Goal: Task Accomplishment & Management: Use online tool/utility

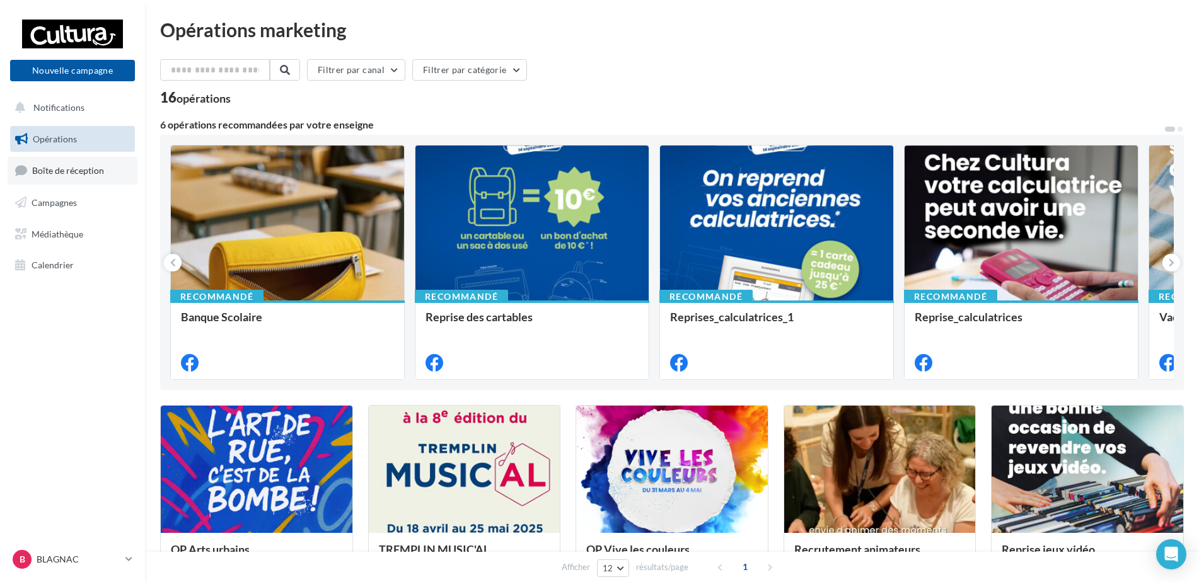
click at [54, 159] on link "Boîte de réception" at bounding box center [73, 170] width 130 height 27
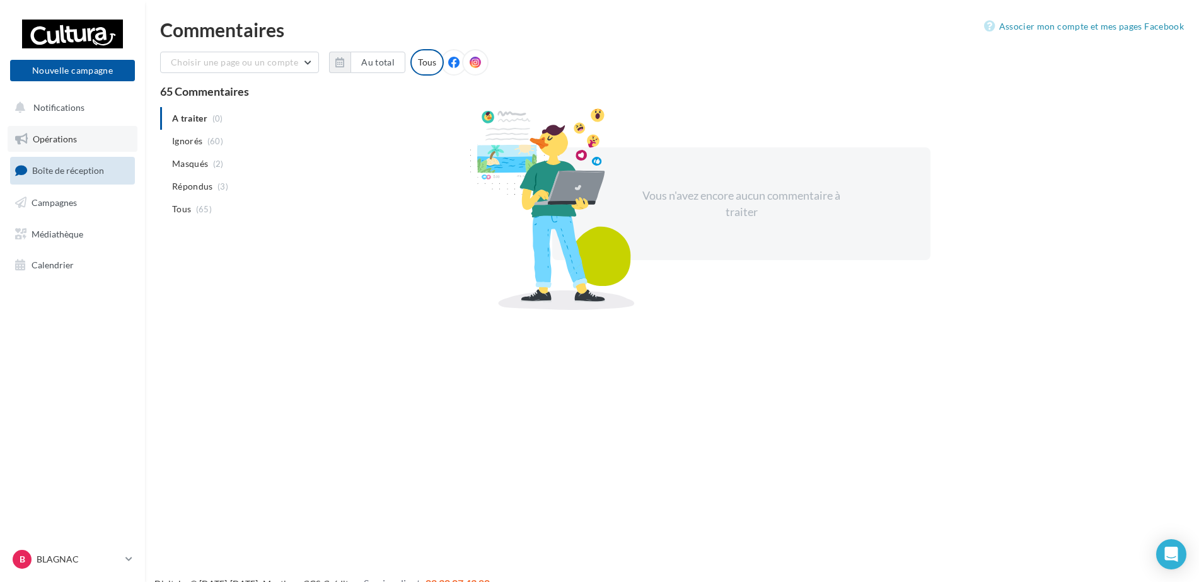
click at [61, 142] on span "Opérations" at bounding box center [55, 139] width 44 height 11
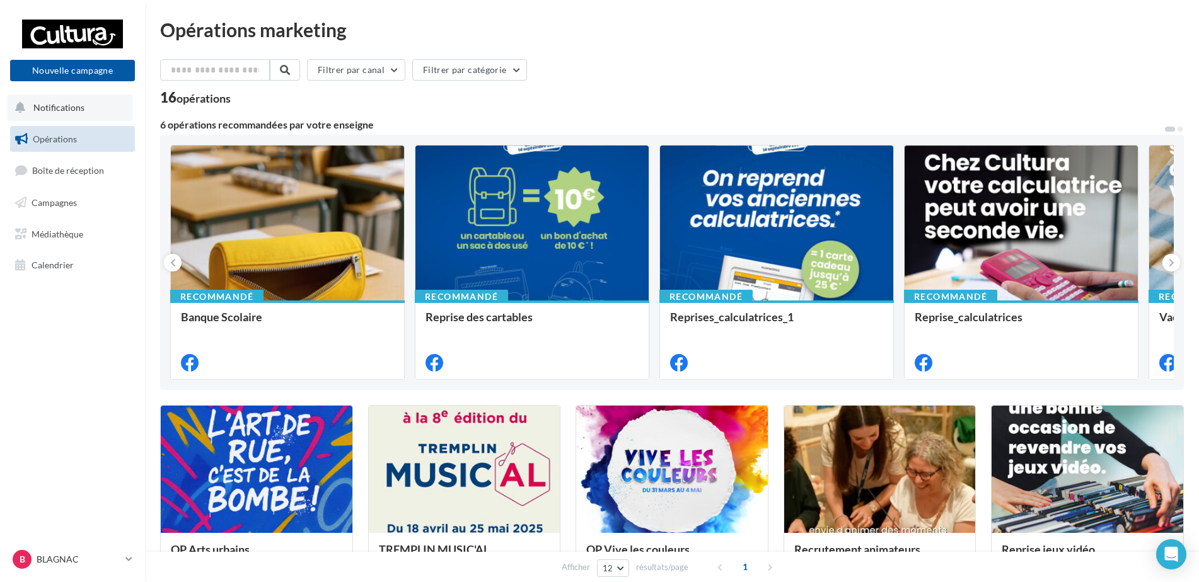
click at [83, 109] on span "Notifications" at bounding box center [58, 107] width 51 height 11
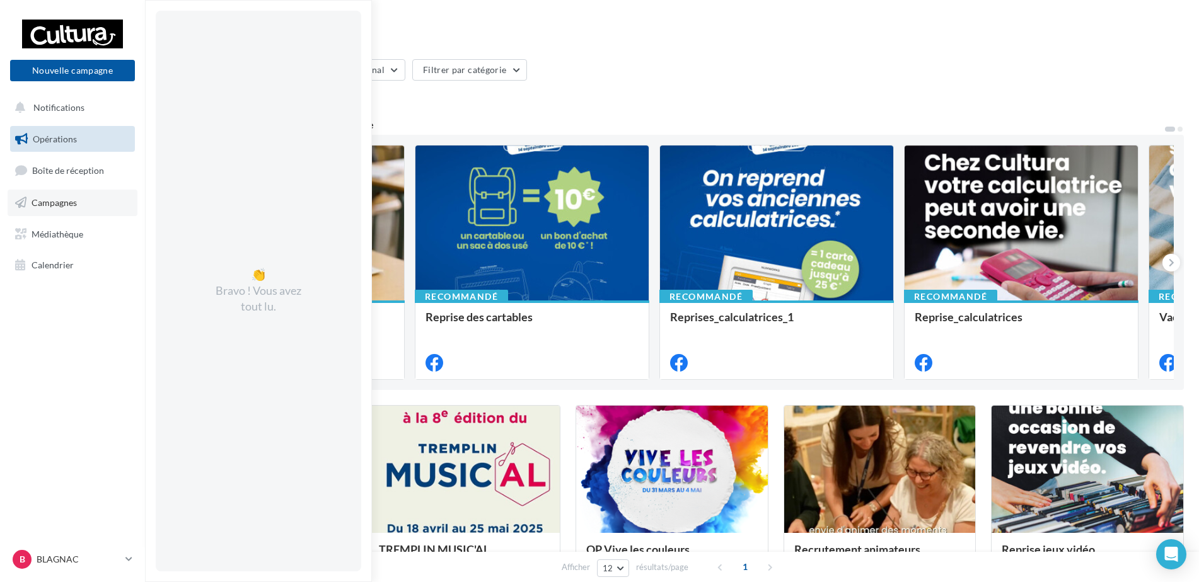
click at [84, 198] on link "Campagnes" at bounding box center [73, 203] width 130 height 26
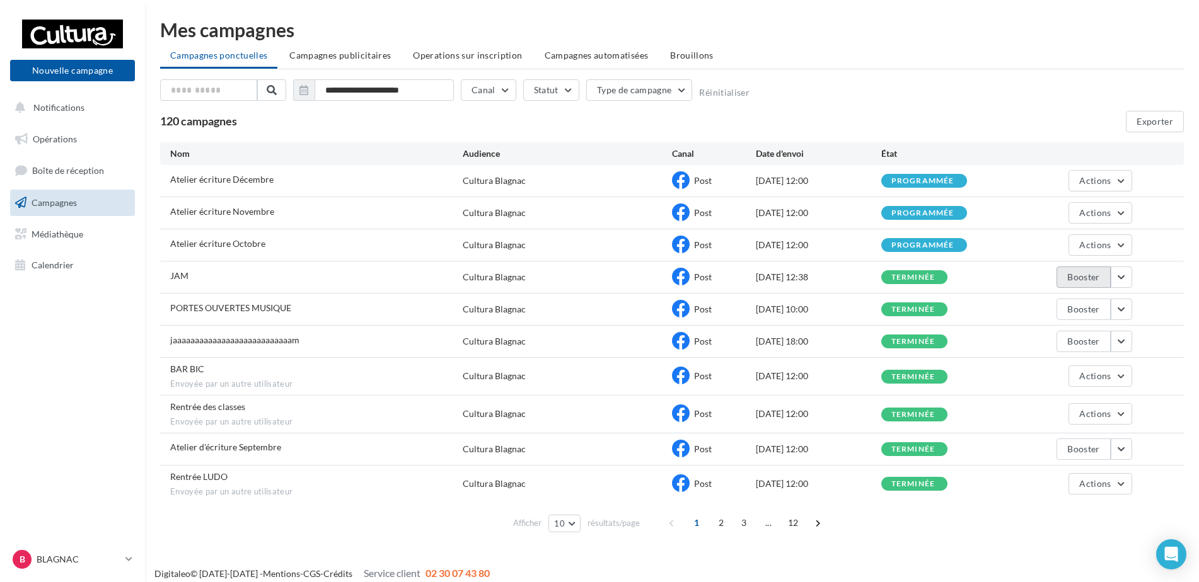
click at [1109, 277] on button "Booster" at bounding box center [1083, 277] width 54 height 21
click at [1124, 275] on button "button" at bounding box center [1120, 277] width 21 height 21
click at [1053, 317] on button "Voir les résultats" at bounding box center [1069, 307] width 126 height 33
